Goal: Check status: Check status

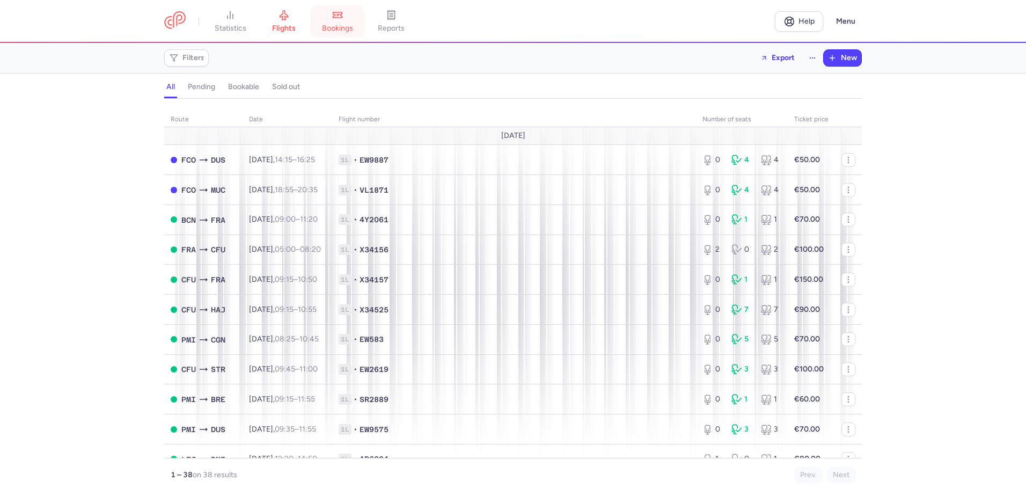
click at [349, 20] on link "bookings" at bounding box center [338, 22] width 54 height 24
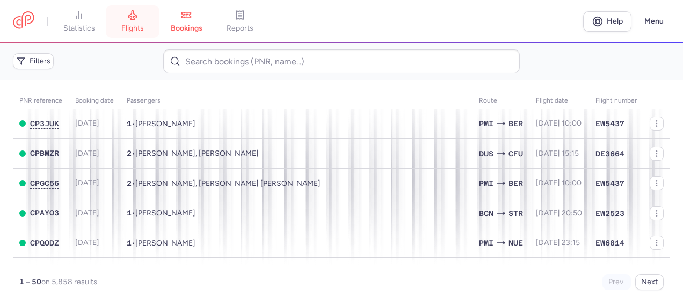
click at [128, 24] on span "flights" at bounding box center [132, 29] width 23 height 10
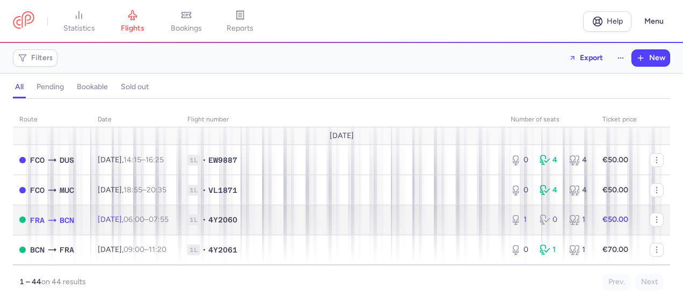
click at [181, 215] on td "[DATE] 06:00 – 07:55 +0" at bounding box center [136, 220] width 90 height 30
select select "days"
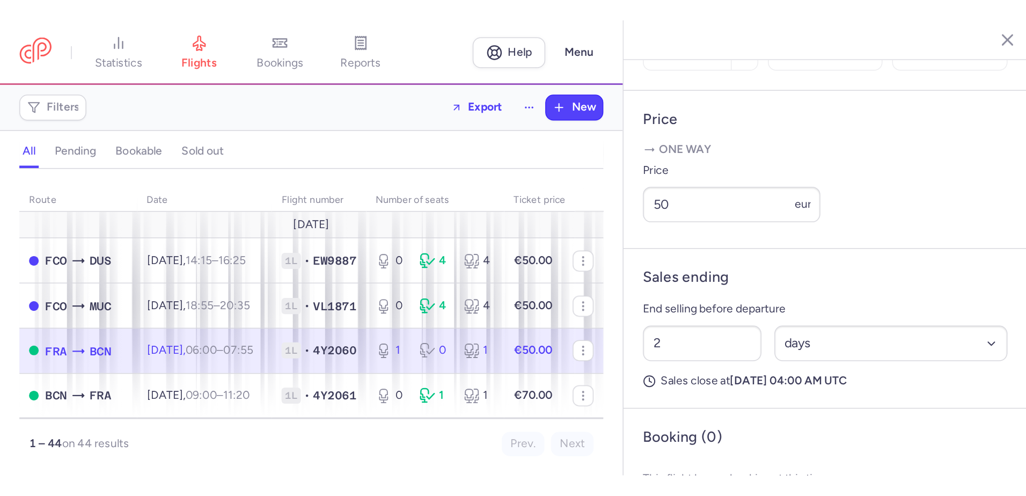
scroll to position [436, 0]
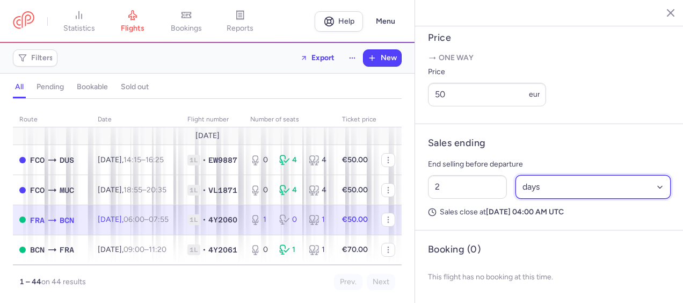
click at [540, 183] on select "Select an option hours days" at bounding box center [593, 187] width 156 height 24
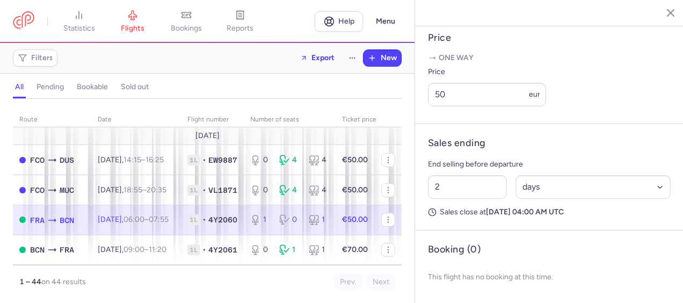
click at [560, 144] on header "Sales ending" at bounding box center [549, 143] width 243 height 12
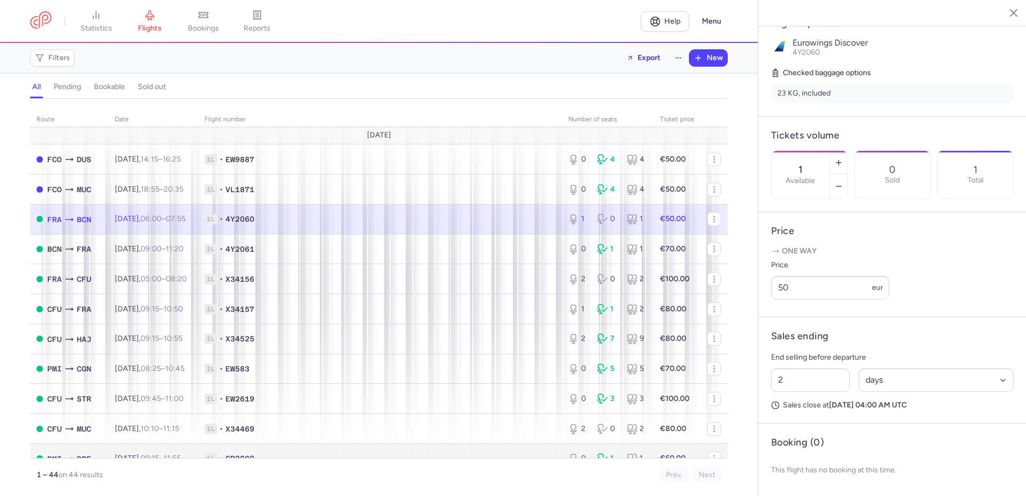
scroll to position [0, 0]
